Goal: Task Accomplishment & Management: Manage account settings

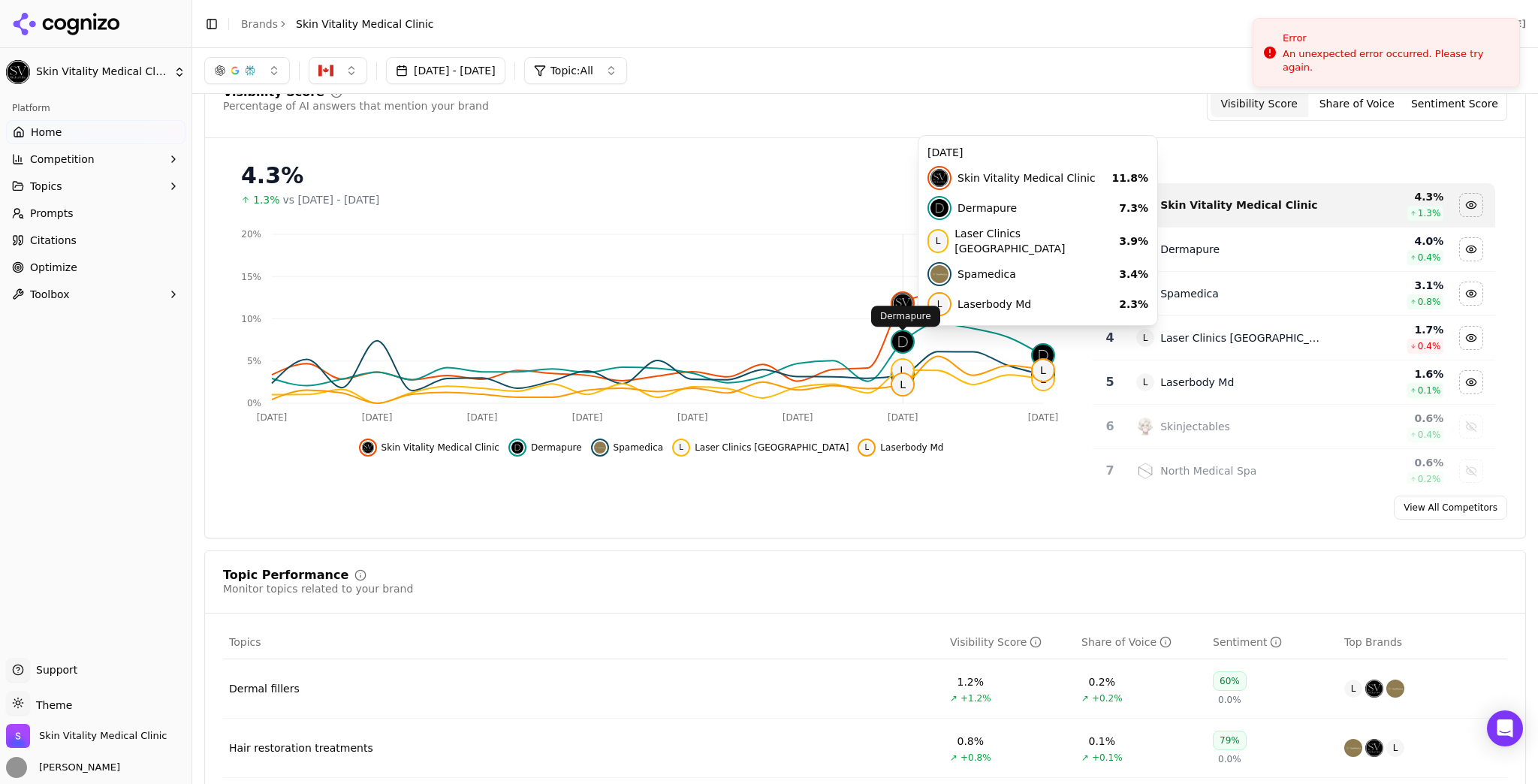
scroll to position [120, 0]
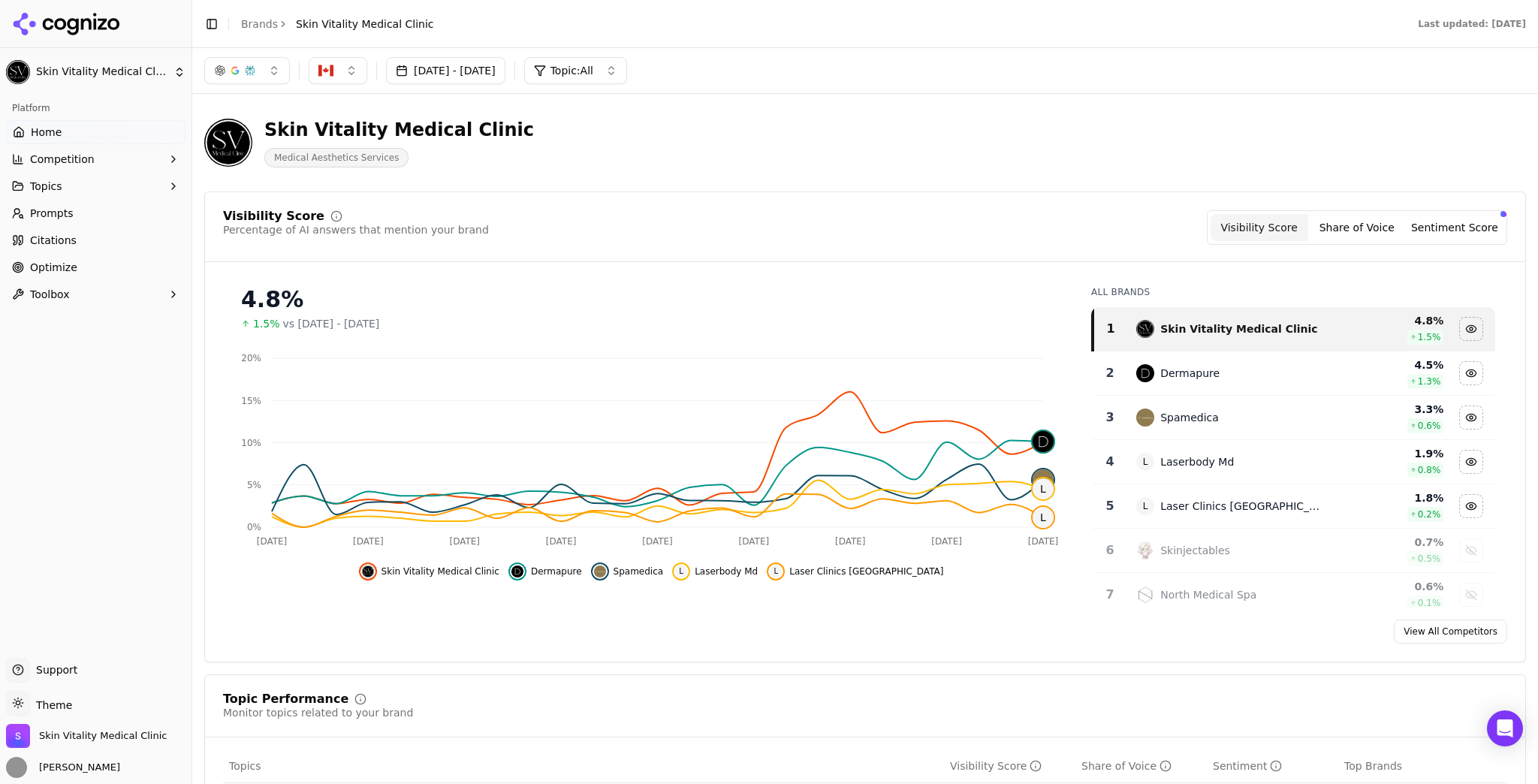
click at [460, 69] on button "Aug 08, 2025 - Sep 07, 2025" at bounding box center [446, 70] width 119 height 27
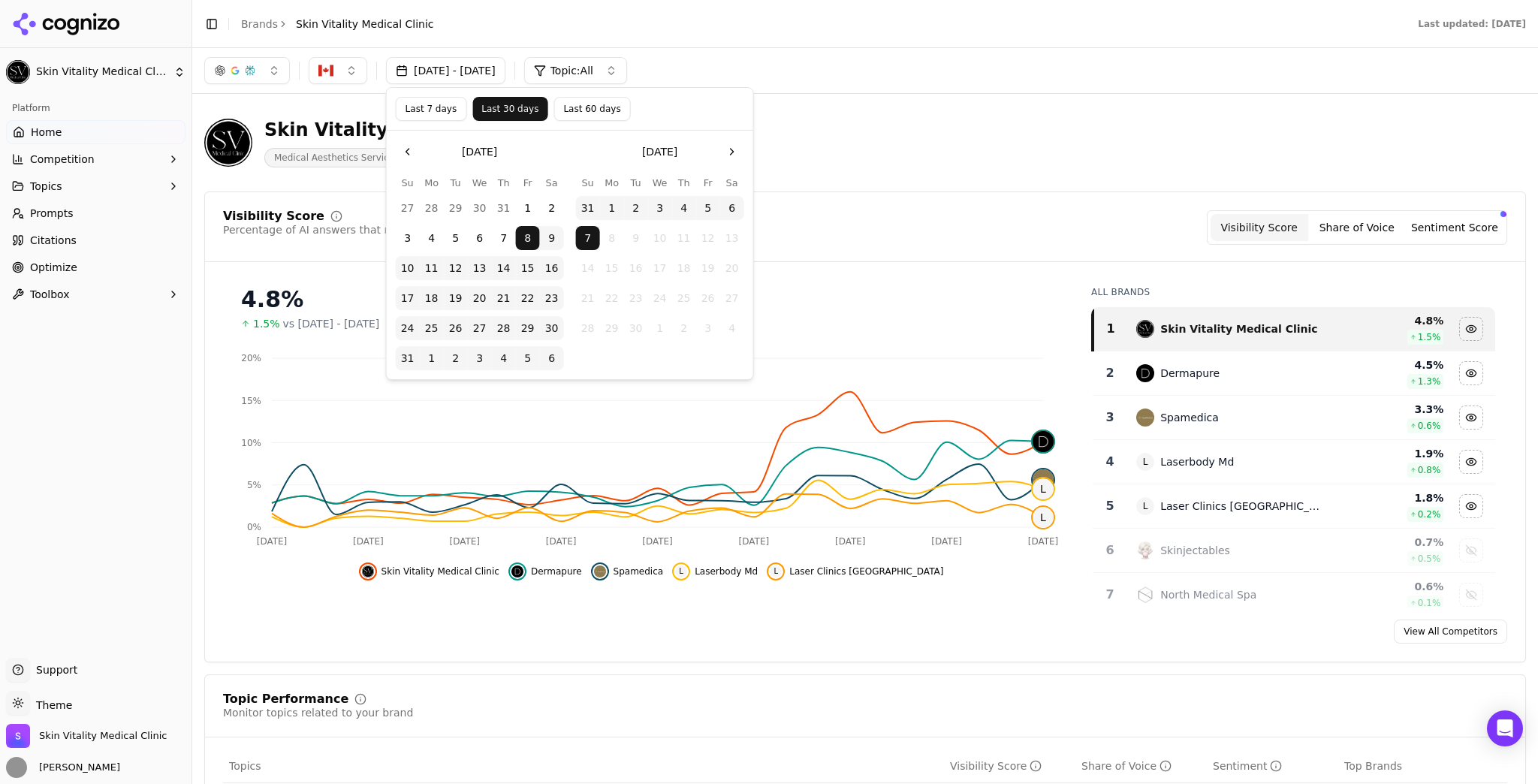
click at [411, 108] on button "Last 7 days" at bounding box center [431, 108] width 72 height 24
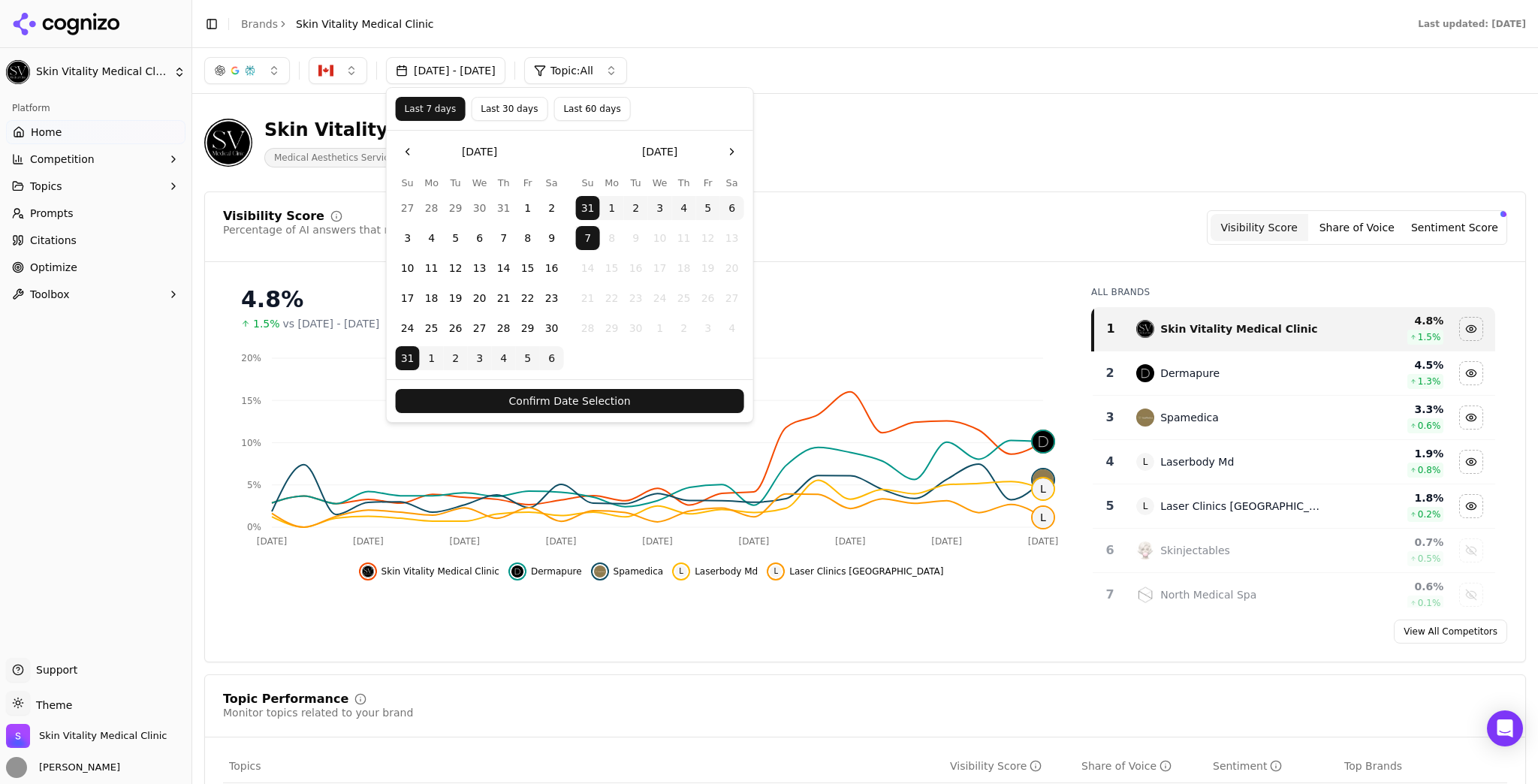
click at [565, 397] on button "Confirm Date Selection" at bounding box center [570, 400] width 349 height 24
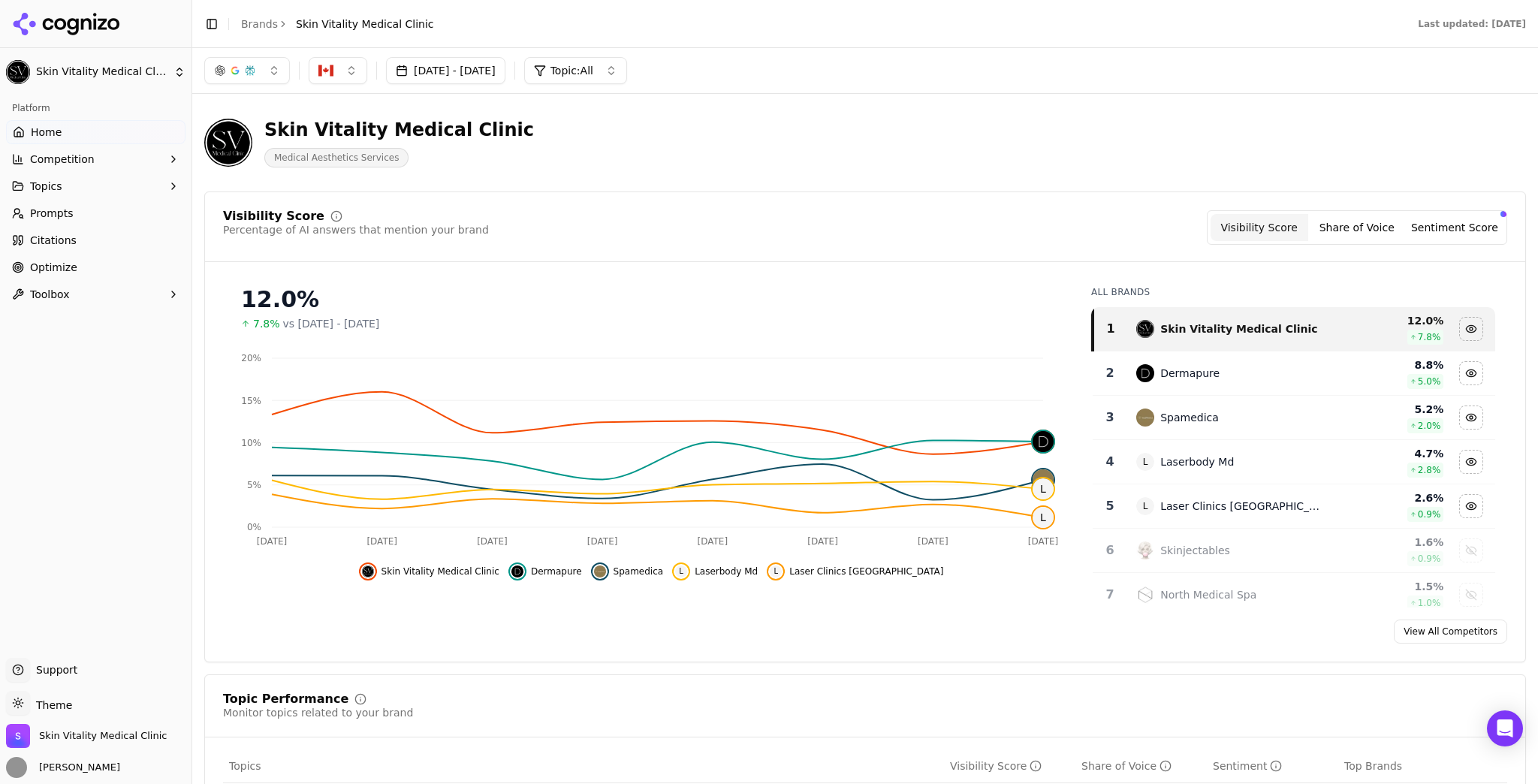
click at [1459, 230] on button "Sentiment Score" at bounding box center [1455, 227] width 98 height 27
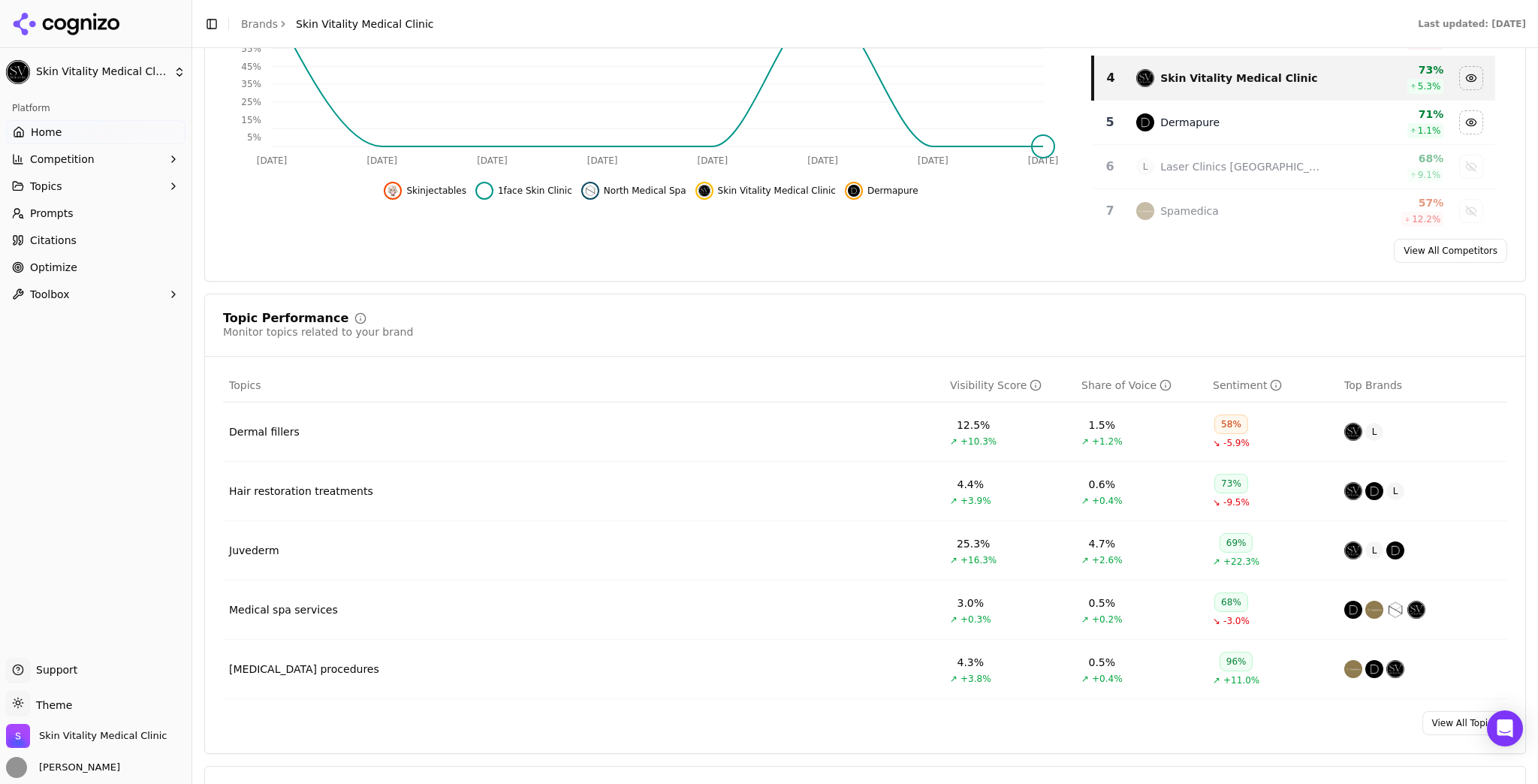
scroll to position [420, 0]
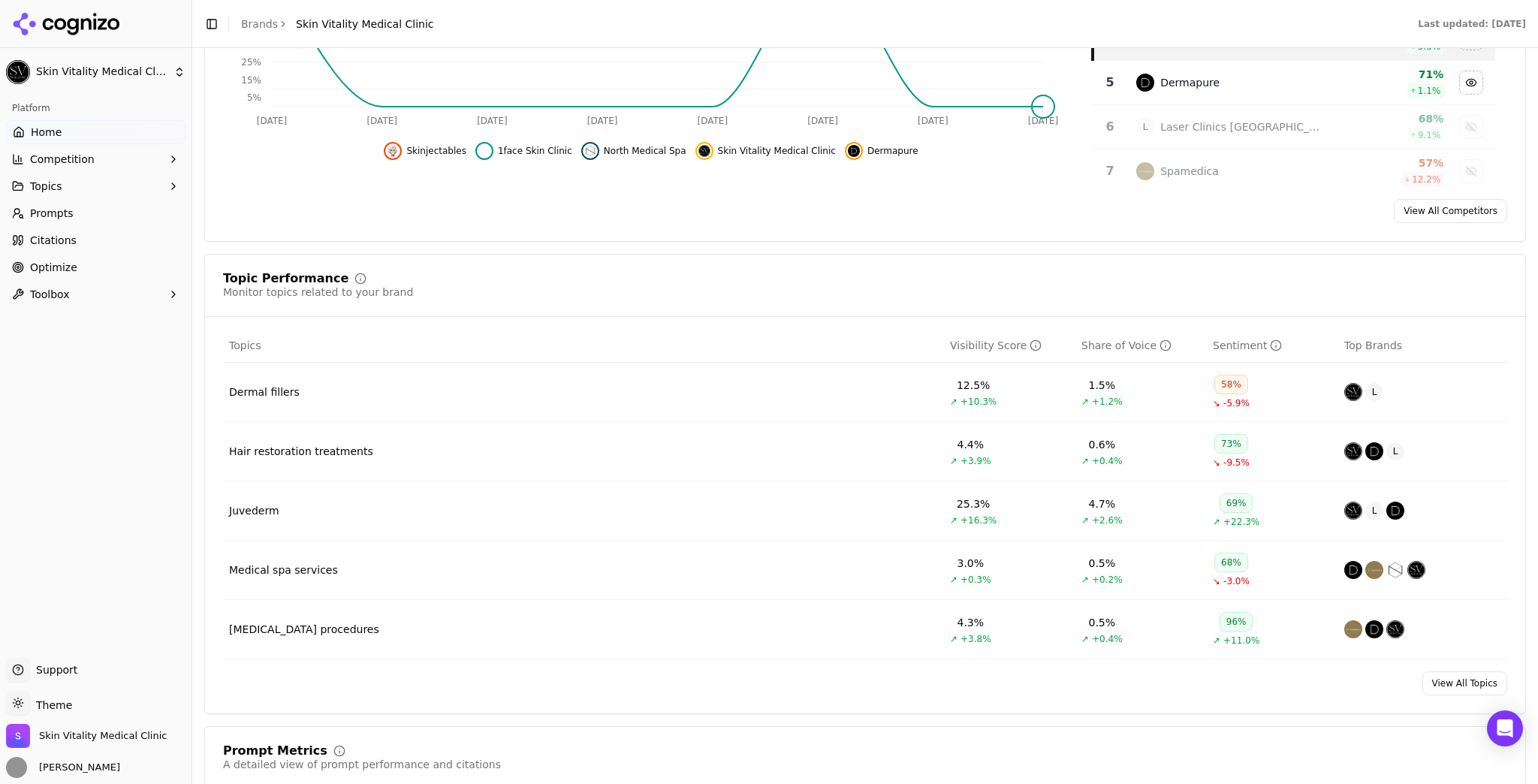
drag, startPoint x: 95, startPoint y: 217, endPoint x: 110, endPoint y: 226, distance: 17.5
click at [95, 217] on link "Prompts" at bounding box center [95, 213] width 179 height 24
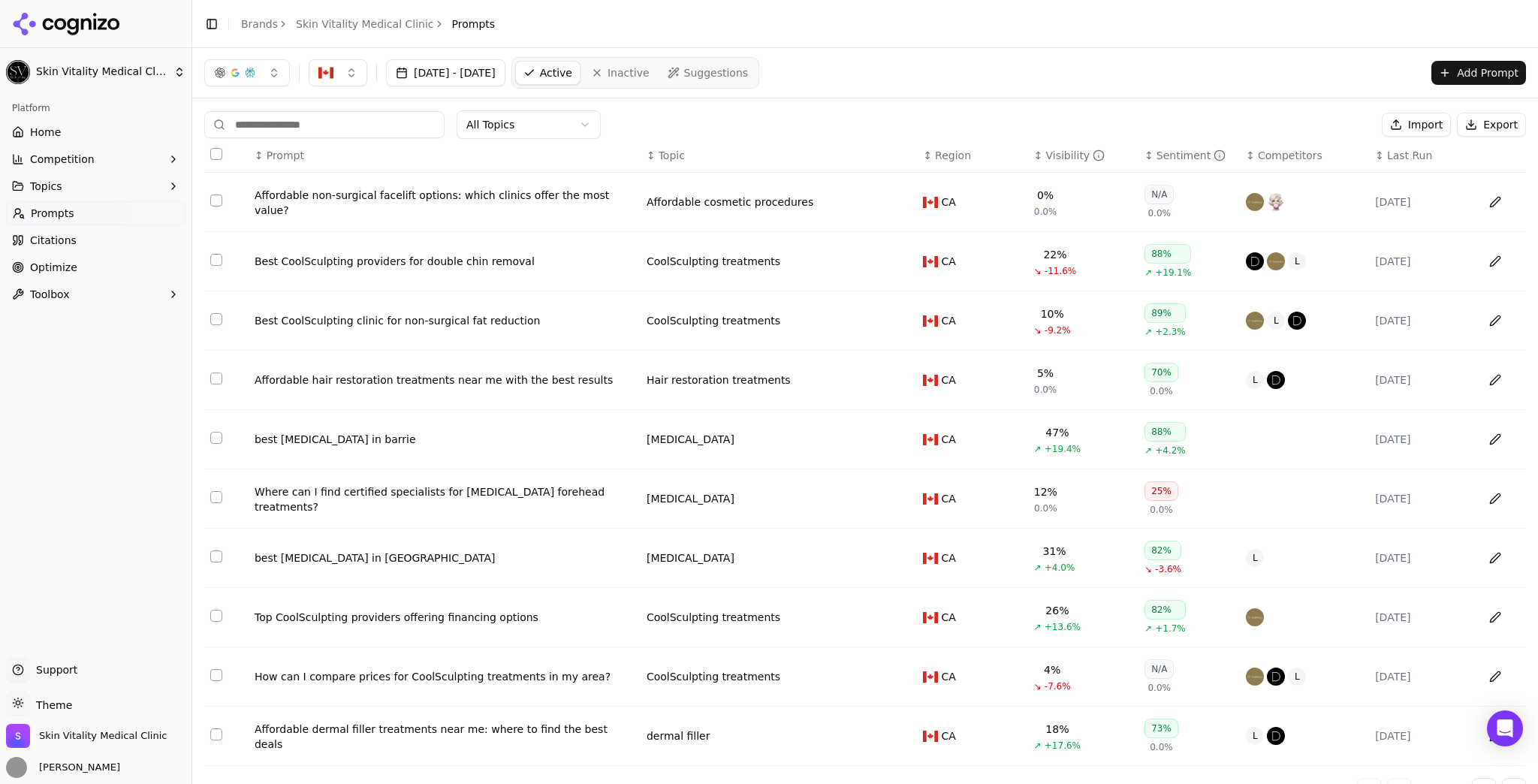
click at [1157, 160] on div "Sentiment" at bounding box center [1192, 155] width 69 height 15
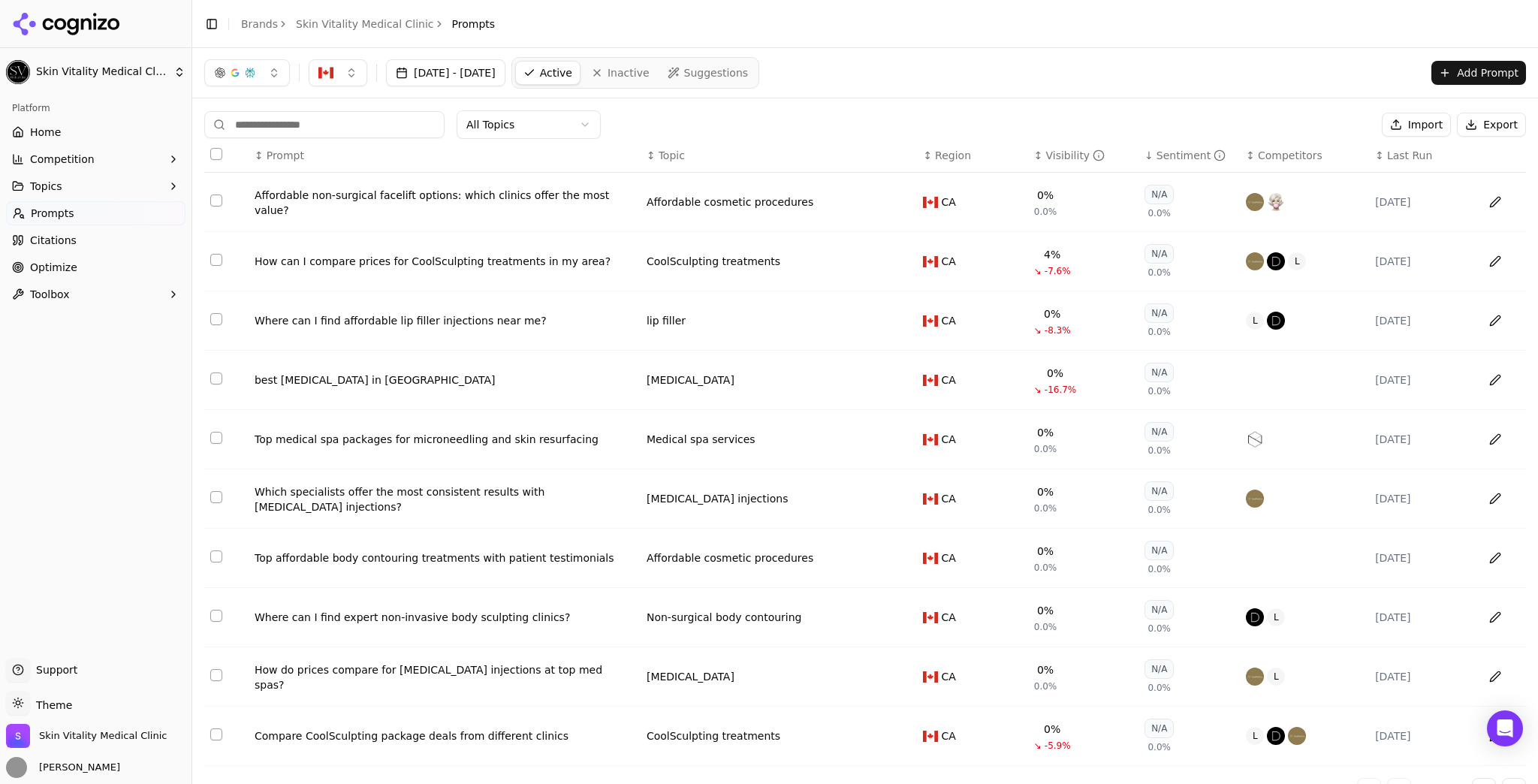
click at [1181, 150] on div "Sentiment" at bounding box center [1192, 155] width 69 height 15
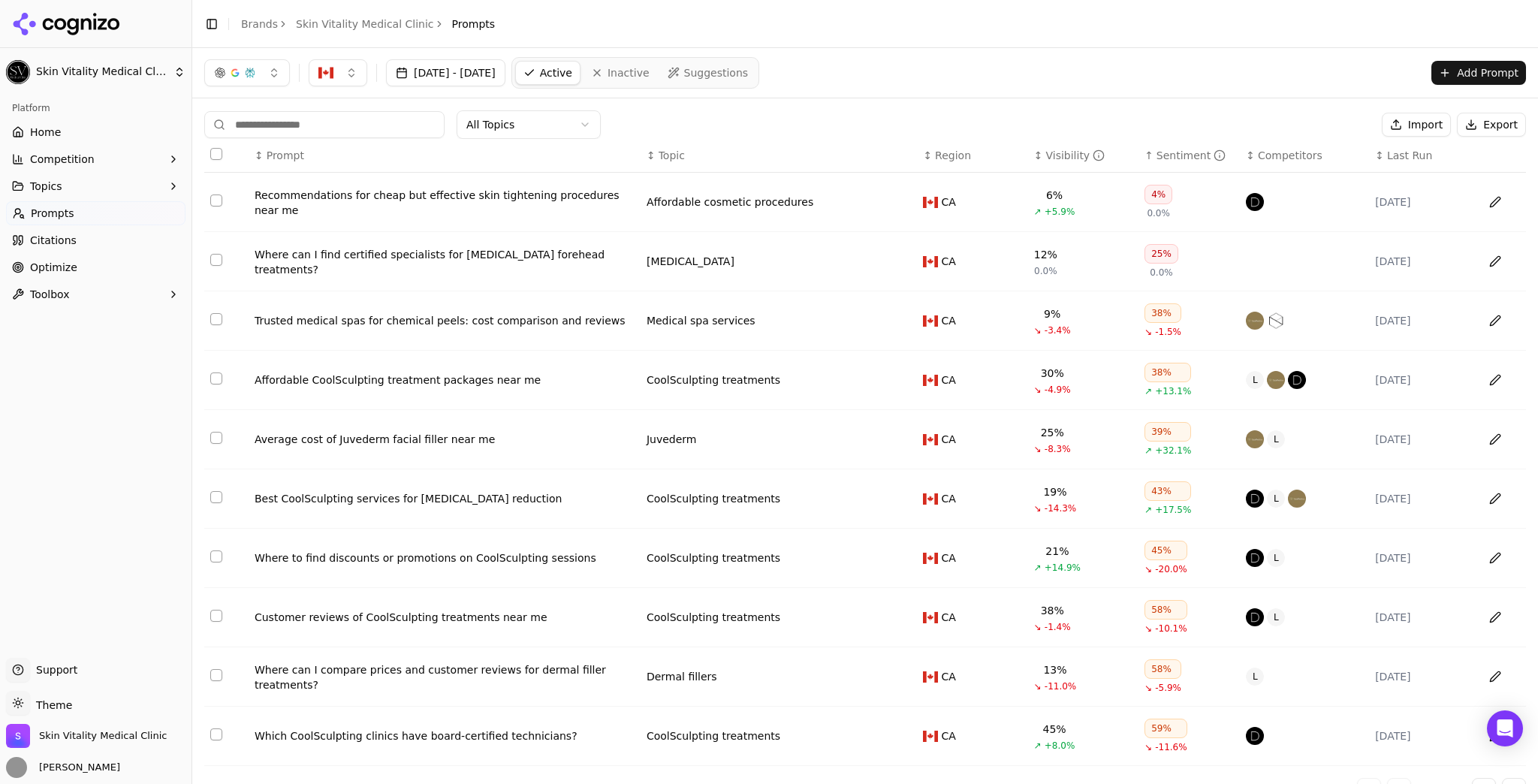
click at [504, 117] on html "Skin Vitality Medical Clinic Platform Home Competition Topics Prompts Citations…" at bounding box center [769, 392] width 1538 height 784
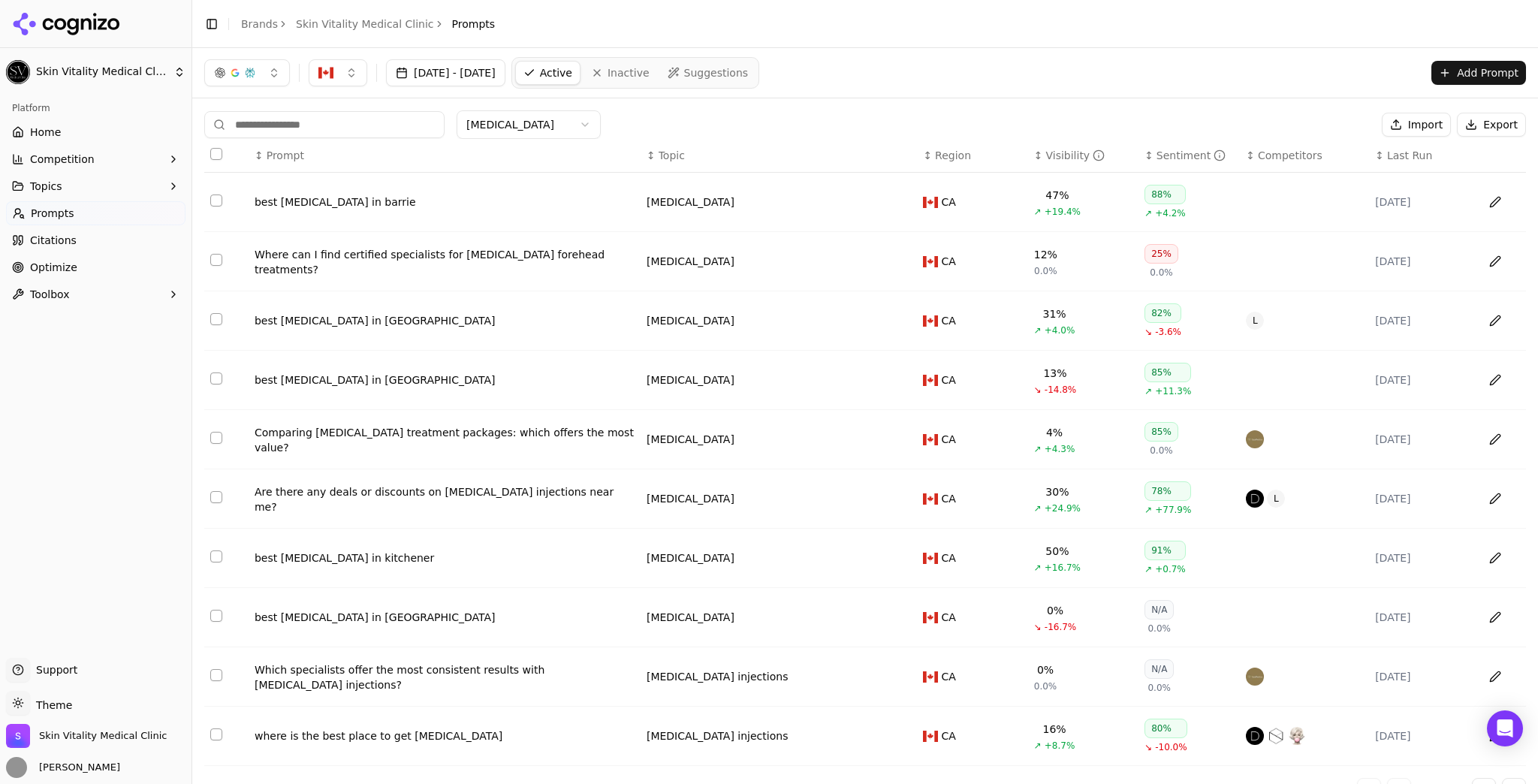
click at [541, 138] on body "Skin Vitality Medical Clinic Platform Home Competition Topics Prompts Citations…" at bounding box center [769, 392] width 1538 height 784
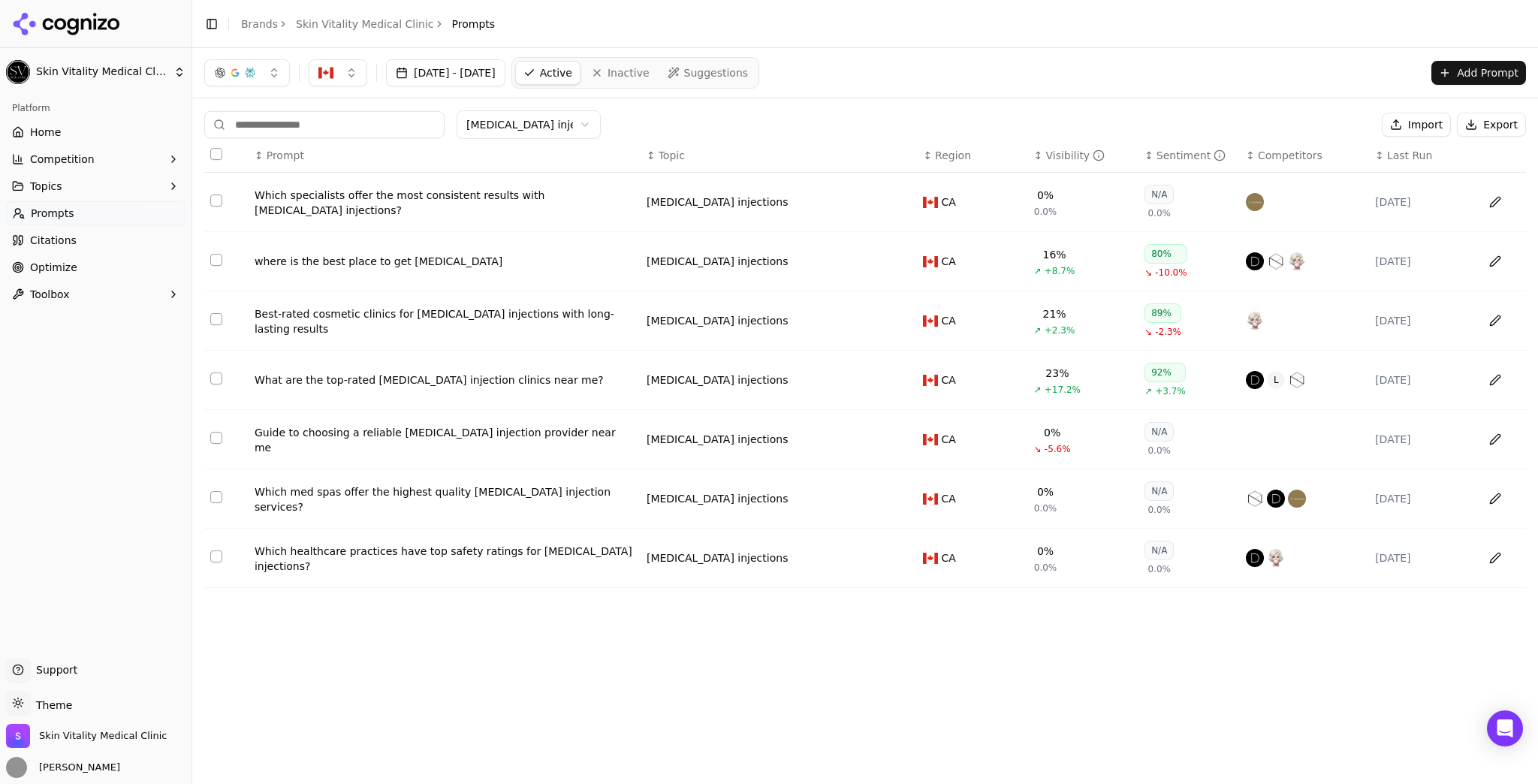
click at [547, 132] on html "Skin Vitality Medical Clinic Platform Home Competition Topics Prompts Citations…" at bounding box center [769, 392] width 1538 height 784
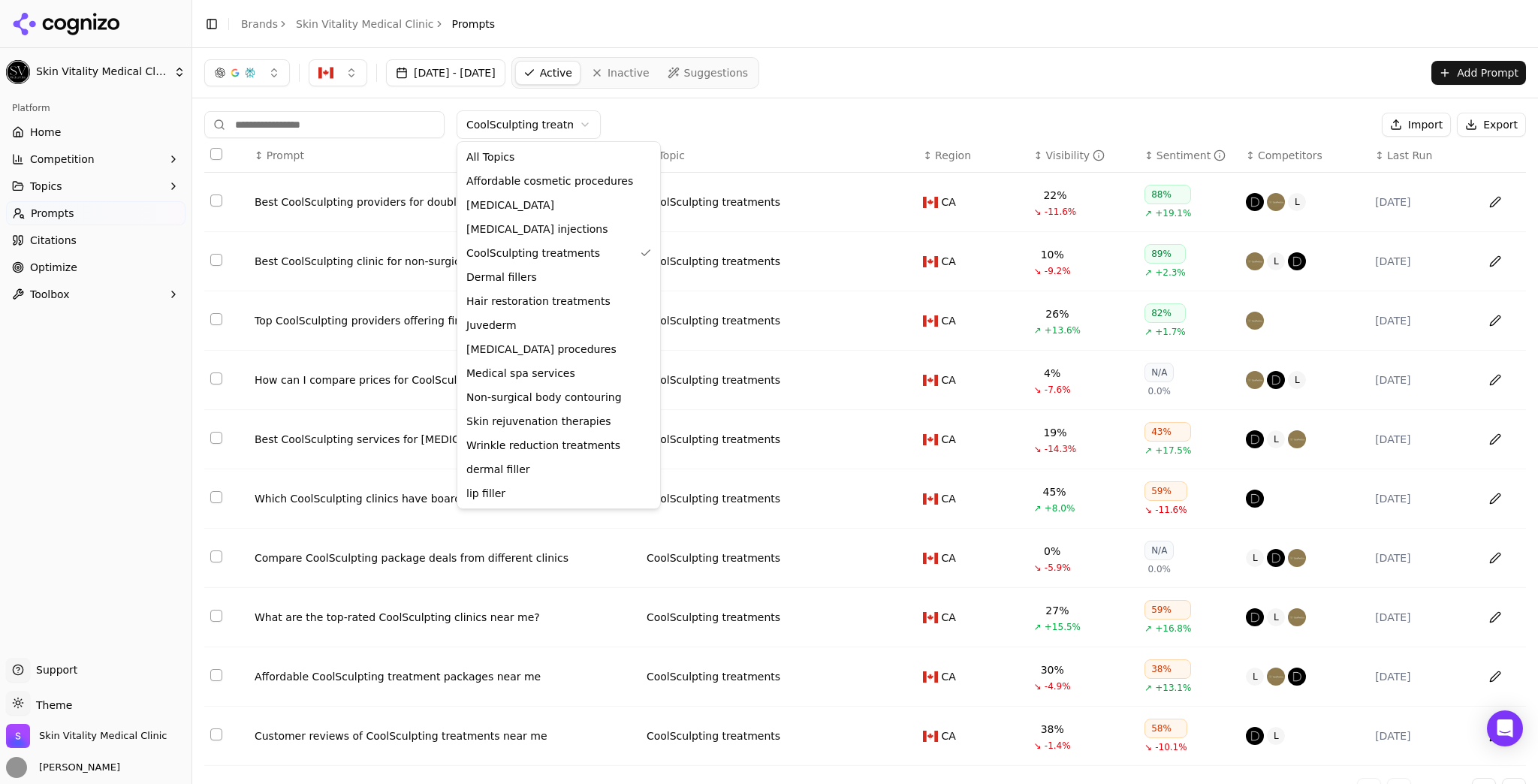
click at [552, 132] on html "Skin Vitality Medical Clinic Platform Home Competition Topics Prompts Citations…" at bounding box center [769, 392] width 1538 height 784
